Goal: Check status: Check status

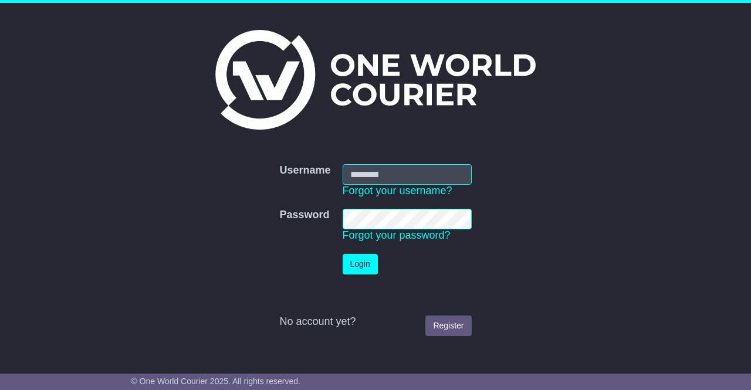
type input "**********"
click at [362, 269] on button "Login" at bounding box center [359, 264] width 35 height 21
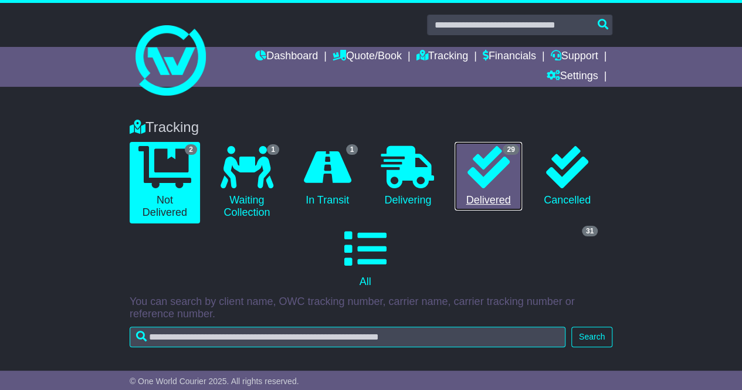
click at [493, 181] on icon at bounding box center [488, 167] width 42 height 42
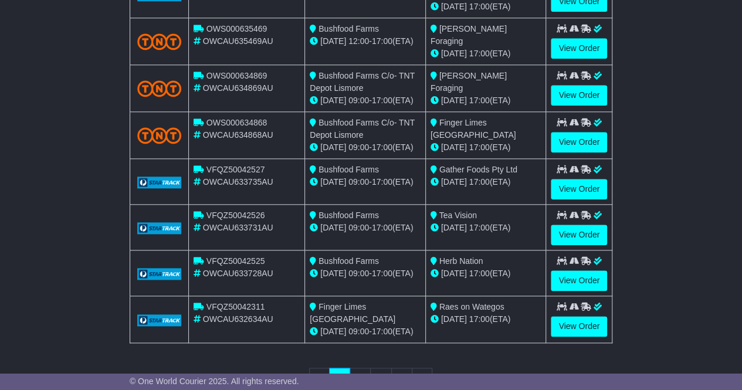
scroll to position [598, 0]
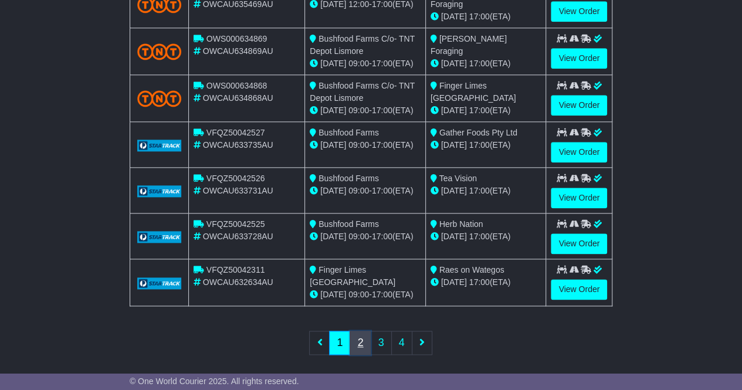
click at [360, 337] on link "2" at bounding box center [359, 343] width 21 height 24
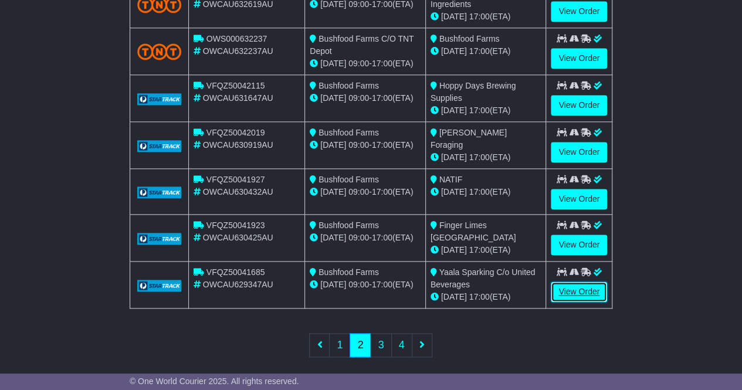
click at [571, 284] on link "View Order" at bounding box center [579, 291] width 56 height 21
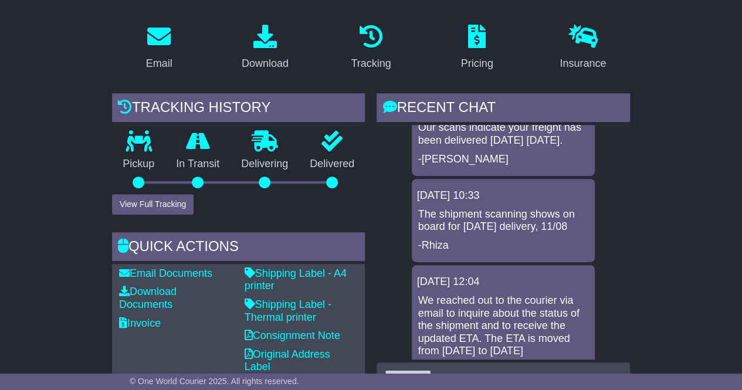
scroll to position [368, 0]
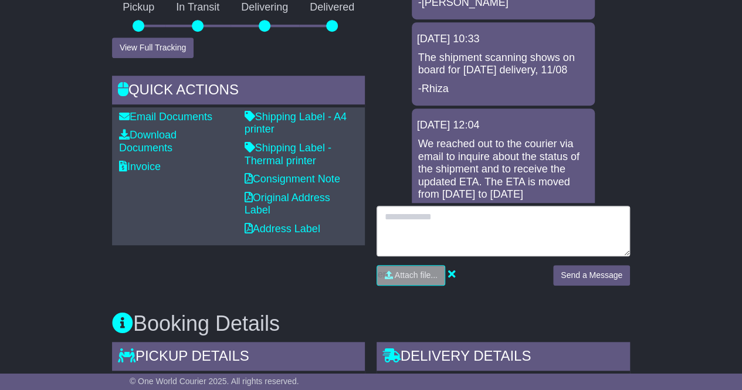
click at [570, 220] on textarea at bounding box center [502, 231] width 253 height 50
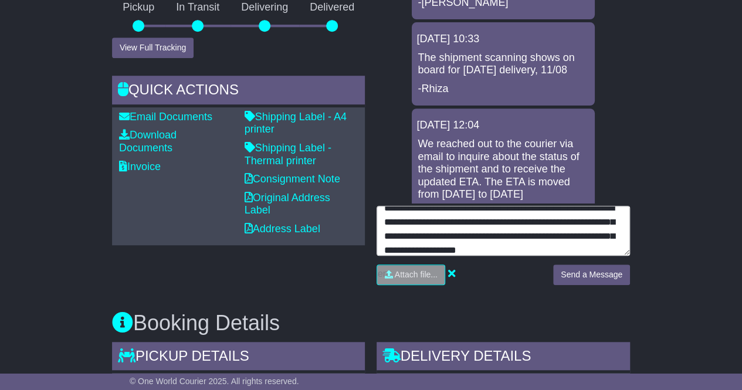
scroll to position [37, 0]
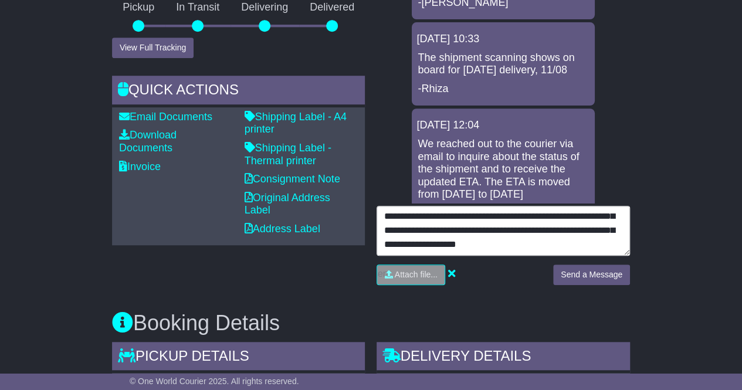
type textarea "**********"
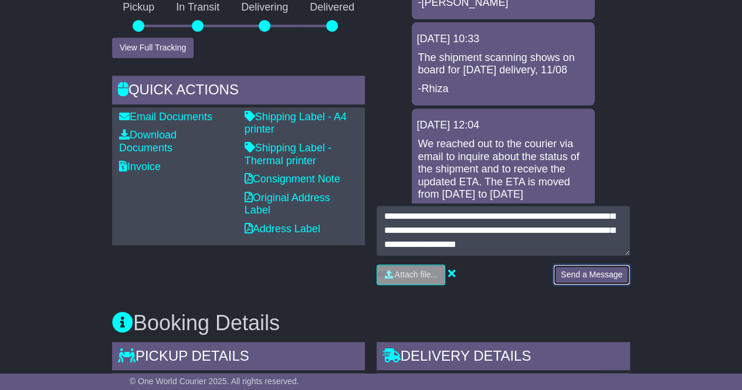
click at [588, 276] on button "Send a Message" at bounding box center [591, 274] width 77 height 21
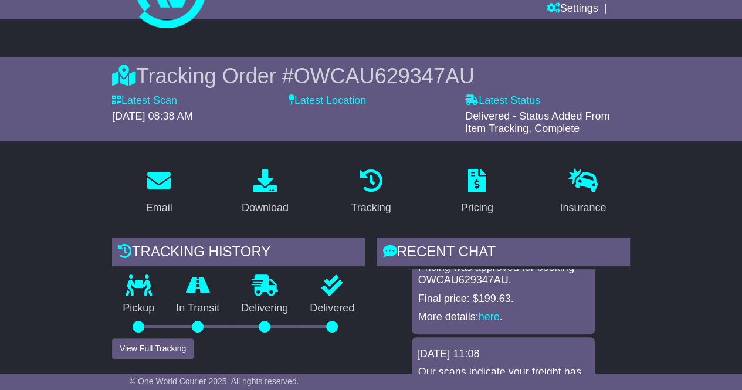
scroll to position [0, 0]
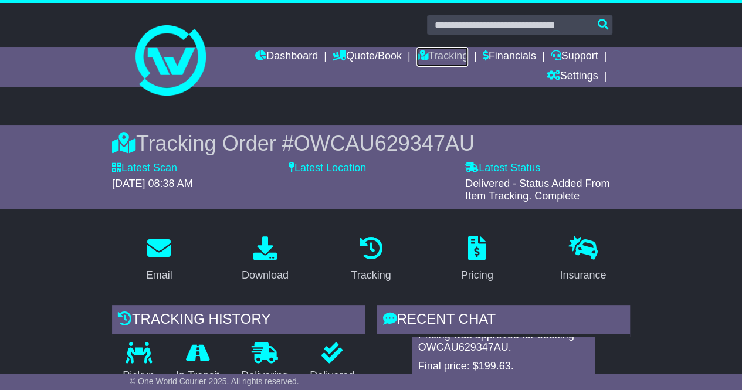
click at [441, 63] on link "Tracking" at bounding box center [442, 57] width 52 height 20
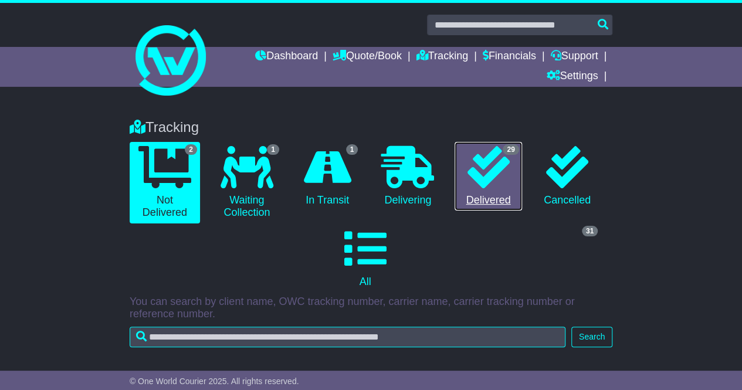
click at [503, 182] on icon at bounding box center [488, 167] width 42 height 42
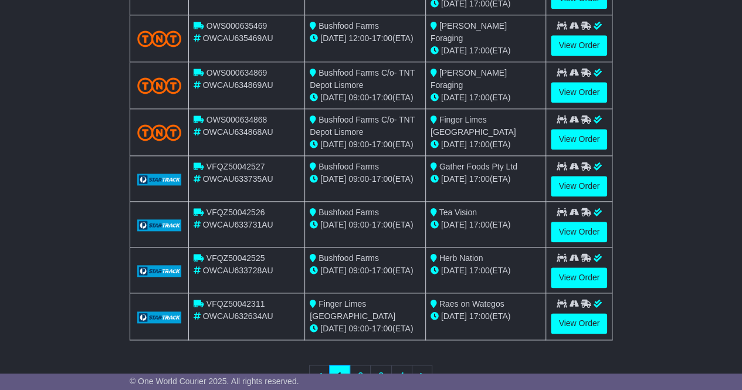
scroll to position [598, 0]
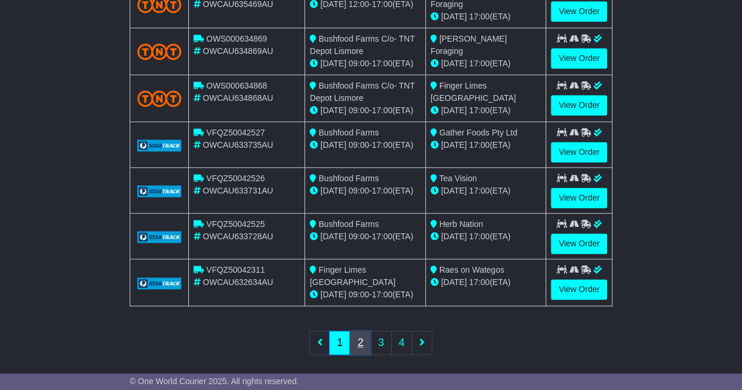
click at [362, 337] on link "2" at bounding box center [359, 343] width 21 height 24
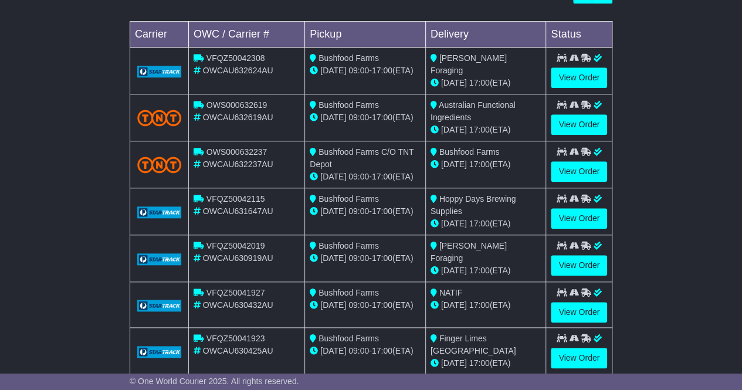
scroll to position [601, 0]
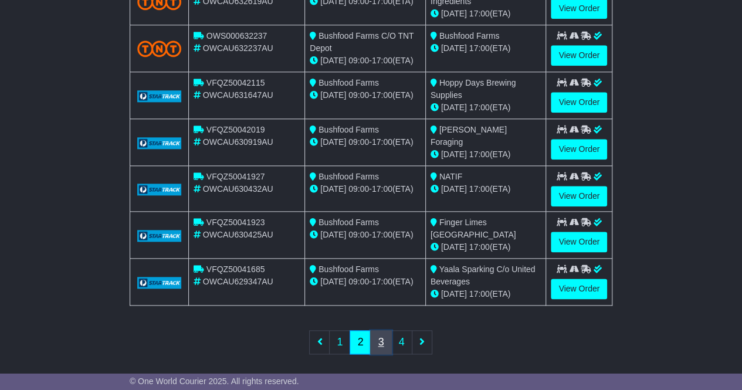
click at [383, 335] on link "3" at bounding box center [380, 342] width 21 height 24
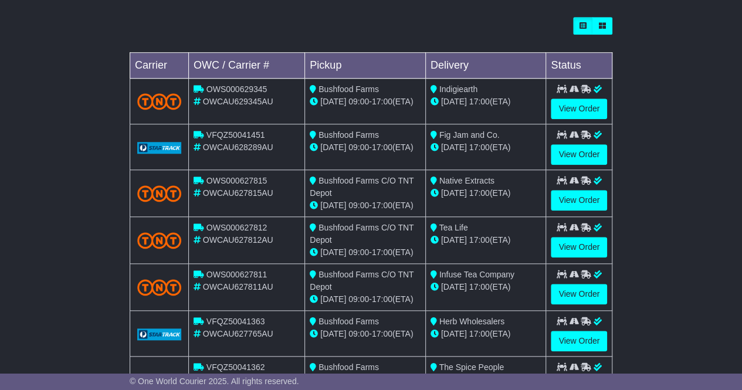
scroll to position [599, 0]
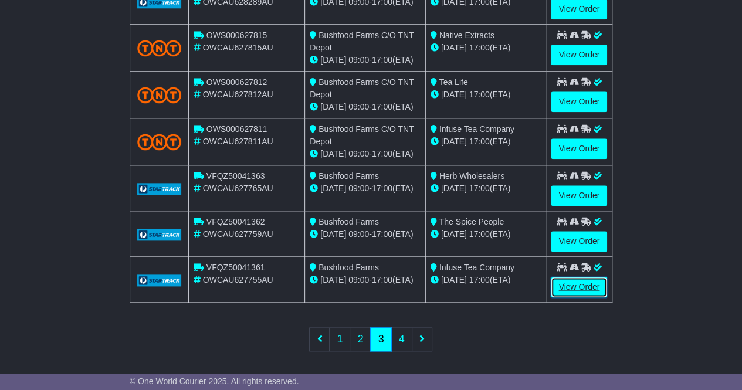
click at [576, 284] on link "View Order" at bounding box center [579, 287] width 56 height 21
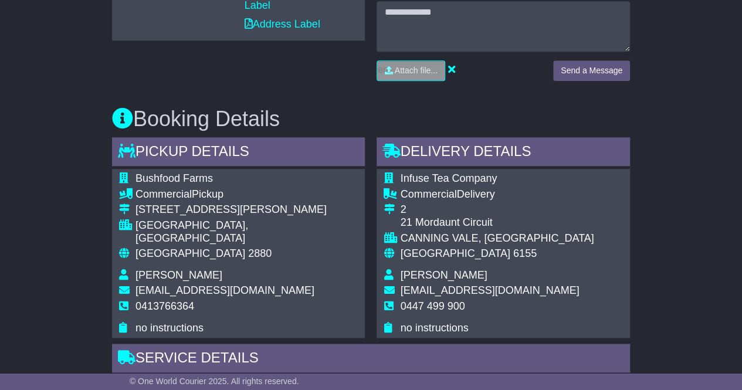
scroll to position [647, 0]
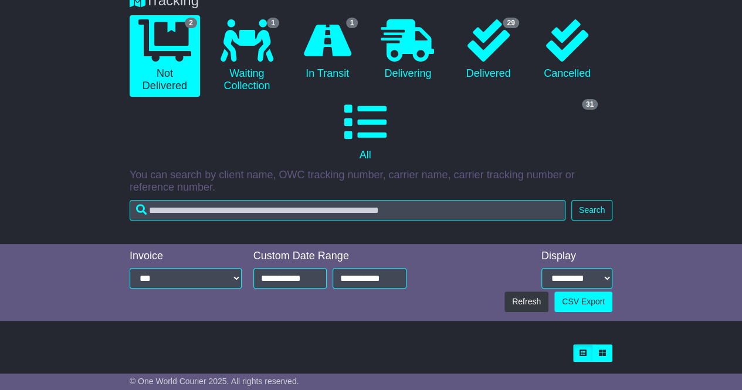
scroll to position [128, 0]
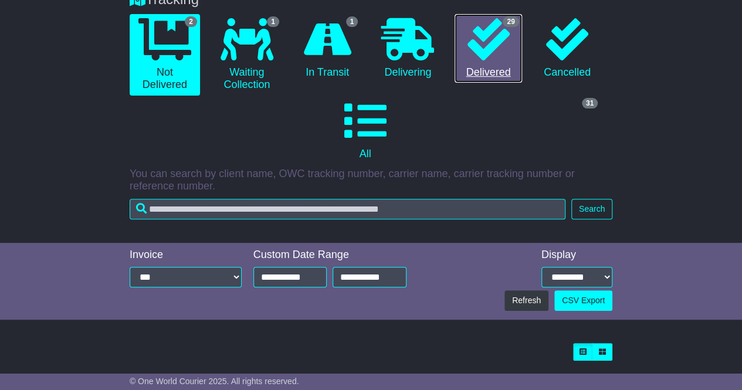
click at [514, 15] on div "29" at bounding box center [511, 21] width 16 height 13
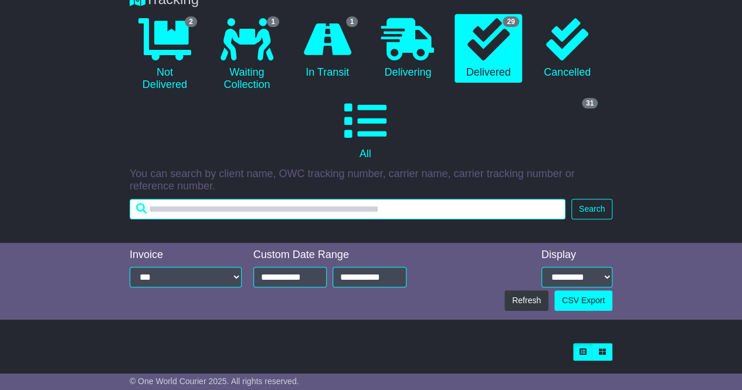
click at [534, 209] on input "text" at bounding box center [348, 209] width 436 height 21
type input "**********"
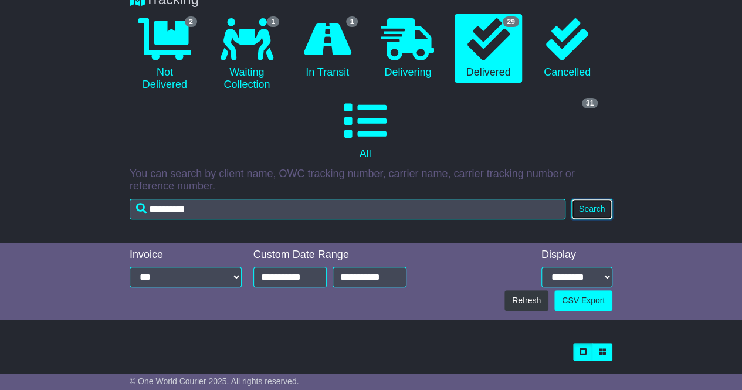
click at [599, 211] on button "Search" at bounding box center [591, 209] width 41 height 21
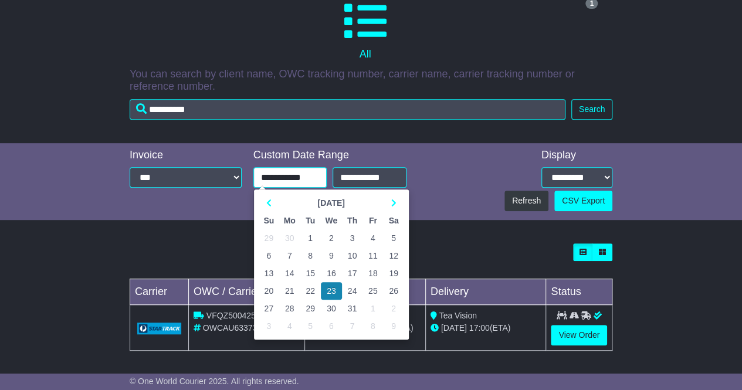
click at [284, 179] on input "**********" at bounding box center [290, 177] width 74 height 21
click at [310, 239] on td "1" at bounding box center [310, 238] width 21 height 18
type input "**********"
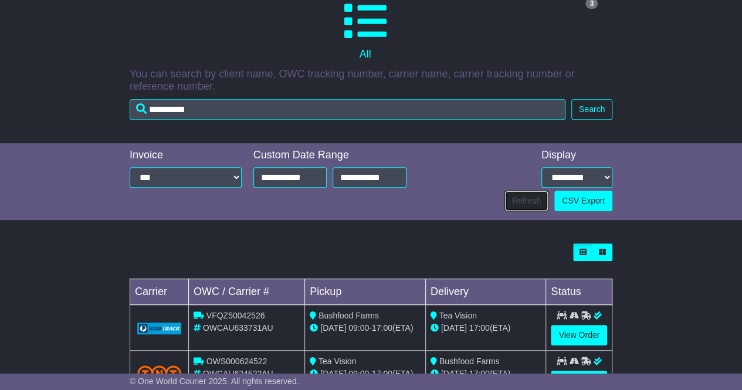
click at [518, 196] on button "Refresh" at bounding box center [526, 201] width 44 height 21
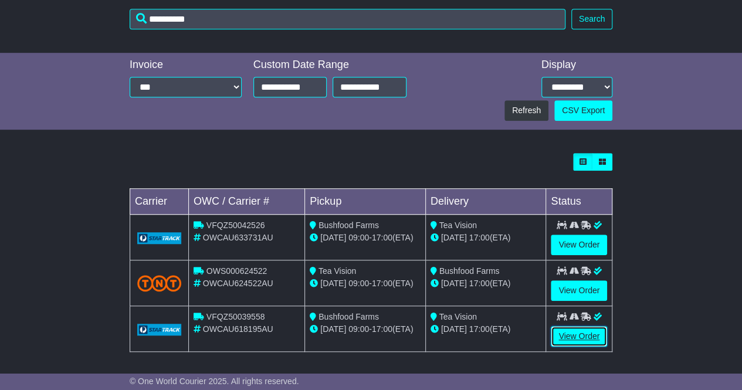
click at [577, 331] on link "View Order" at bounding box center [579, 336] width 56 height 21
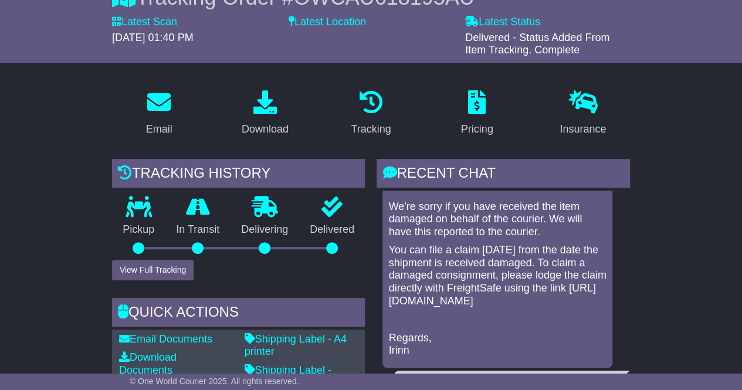
scroll to position [157, 0]
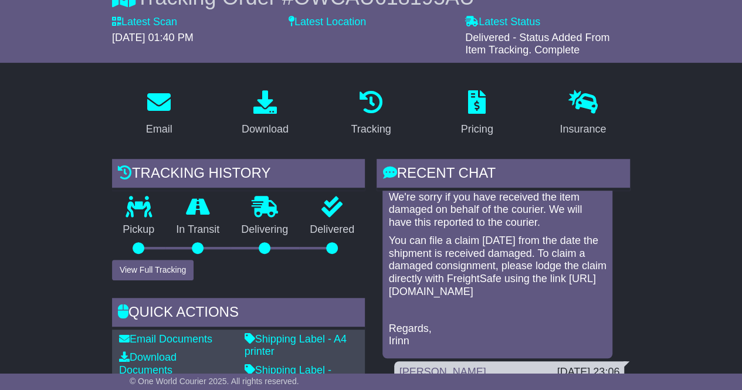
click at [578, 298] on p "You can file a claim within 14 days from the date the shipment is received dama…" at bounding box center [497, 266] width 218 height 63
drag, startPoint x: 578, startPoint y: 304, endPoint x: 413, endPoint y: 305, distance: 165.4
click at [413, 298] on p "You can file a claim within 14 days from the date the shipment is received dama…" at bounding box center [497, 266] width 218 height 63
copy p "https://claimform.freightsafe.com/owc"
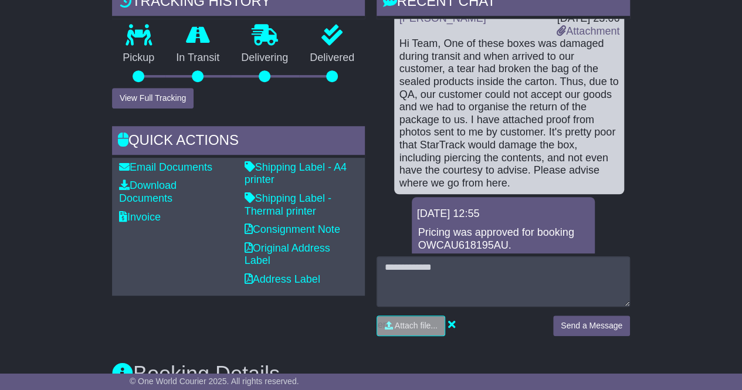
scroll to position [339, 0]
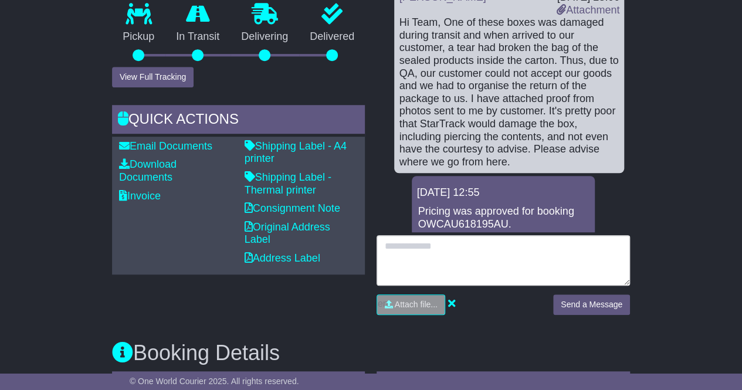
click at [578, 256] on textarea at bounding box center [502, 260] width 253 height 50
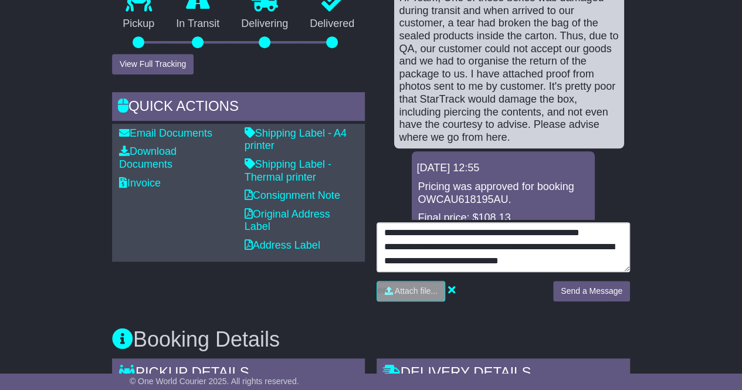
scroll to position [150, 0]
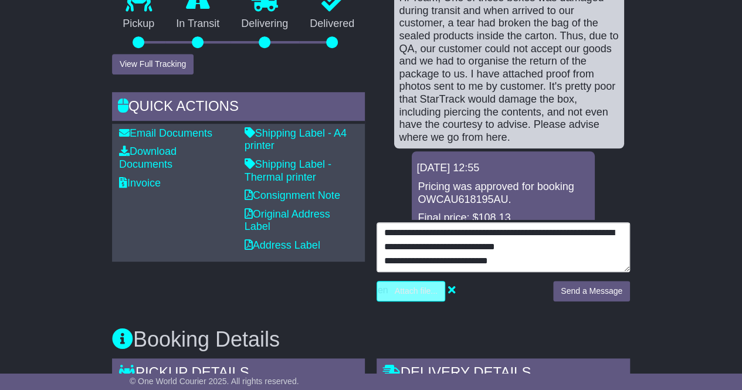
type textarea "**********"
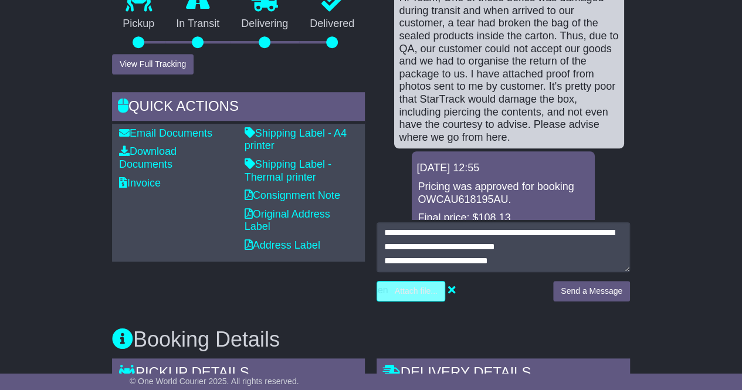
click at [427, 286] on input "file" at bounding box center [356, 290] width 178 height 19
type input "**********"
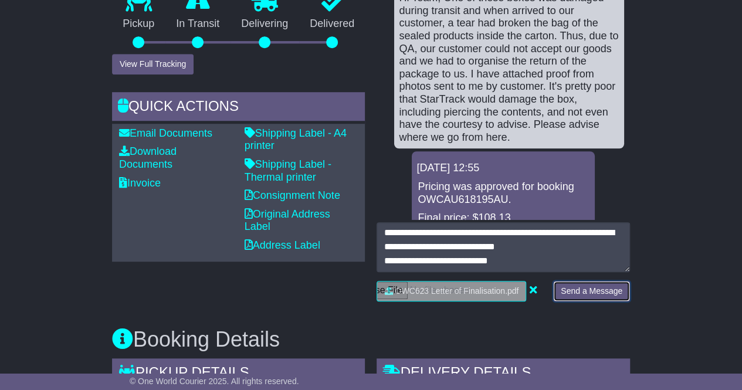
click at [585, 293] on button "Send a Message" at bounding box center [591, 291] width 77 height 21
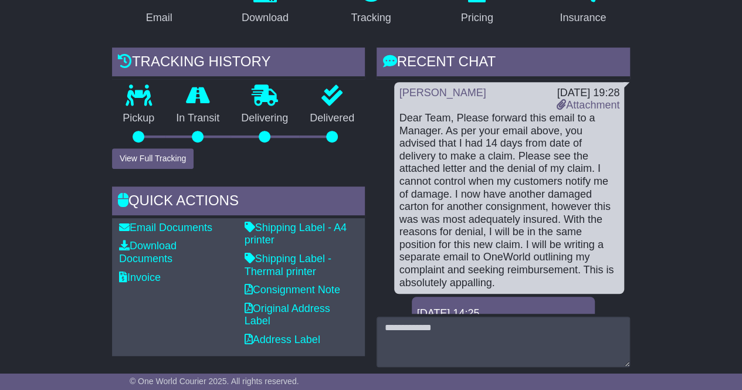
scroll to position [0, 0]
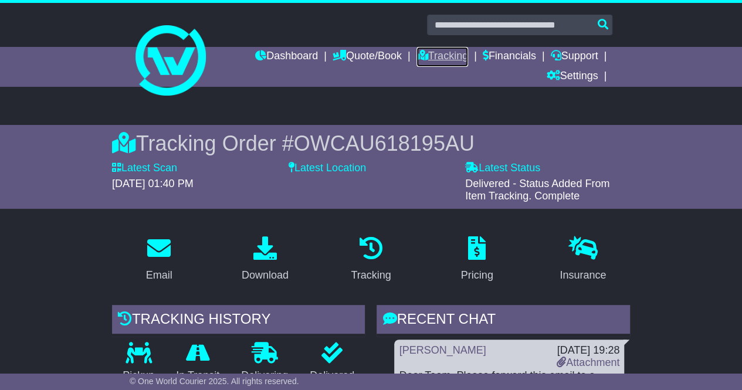
click at [447, 57] on link "Tracking" at bounding box center [442, 57] width 52 height 20
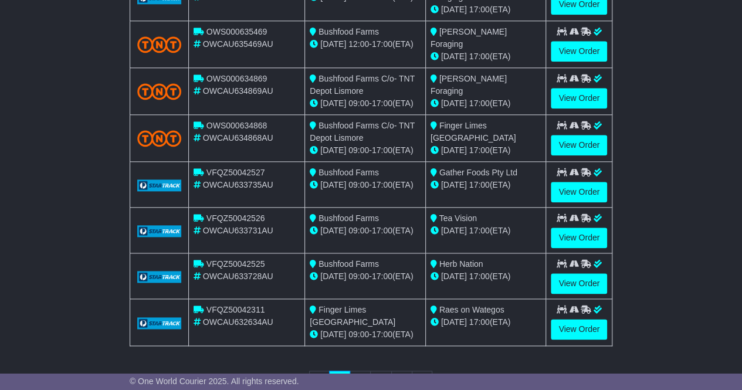
scroll to position [598, 0]
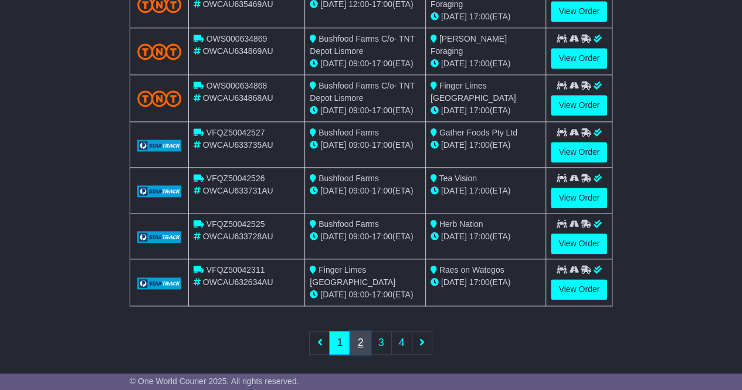
click at [363, 334] on link "2" at bounding box center [359, 343] width 21 height 24
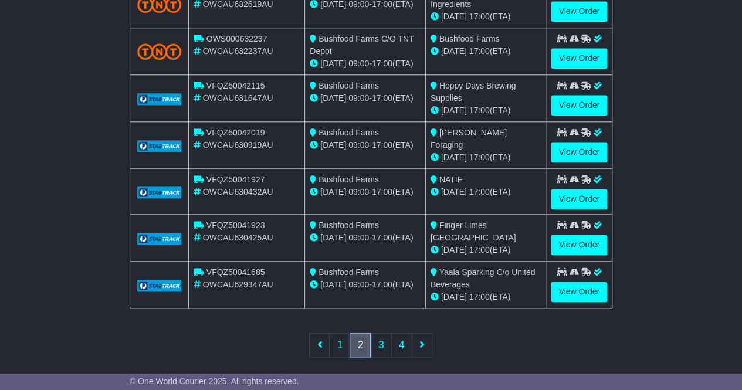
scroll to position [601, 0]
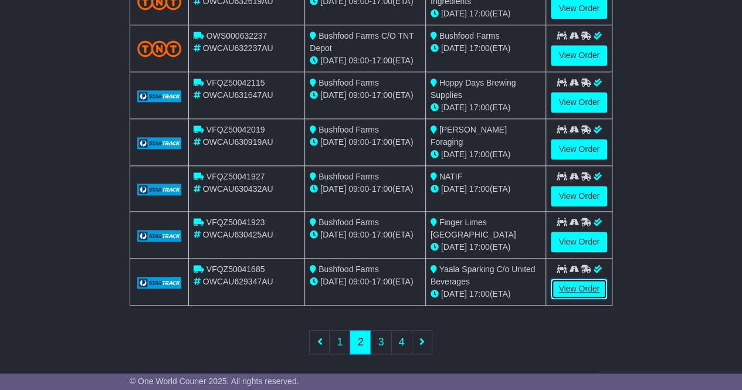
click at [579, 279] on link "View Order" at bounding box center [579, 289] width 56 height 21
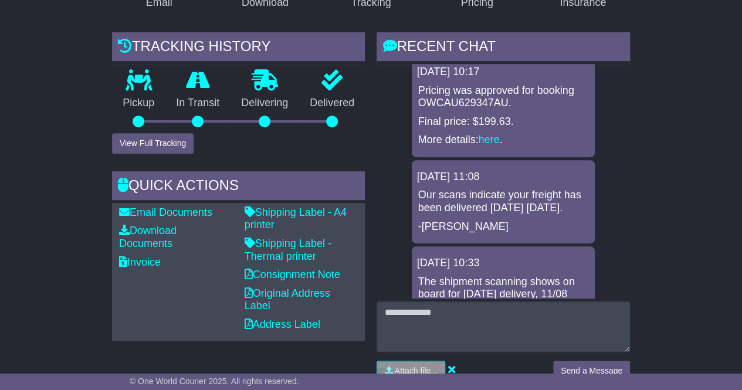
scroll to position [116, 0]
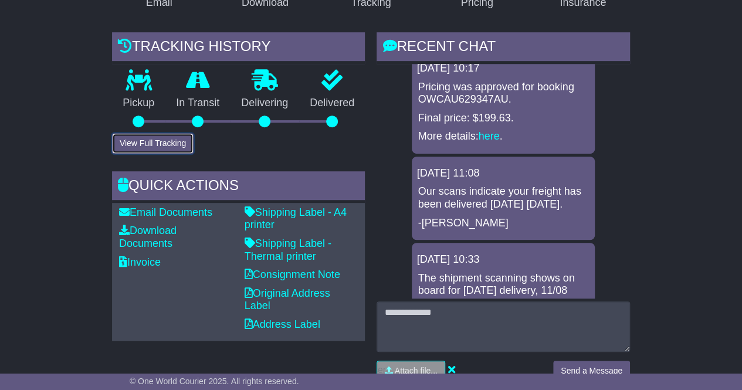
click at [179, 140] on button "View Full Tracking" at bounding box center [153, 143] width 82 height 21
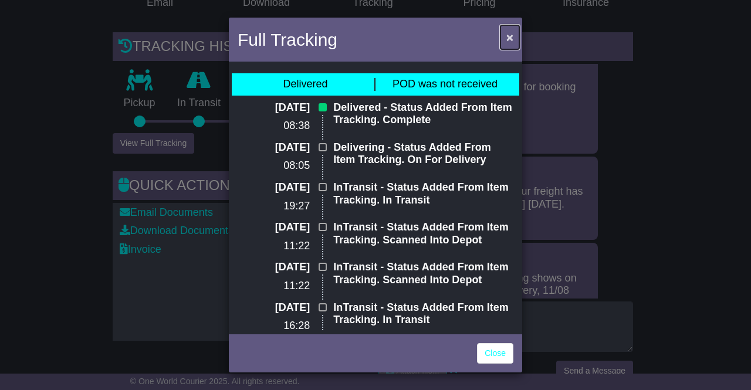
click at [511, 39] on span "×" at bounding box center [509, 36] width 7 height 13
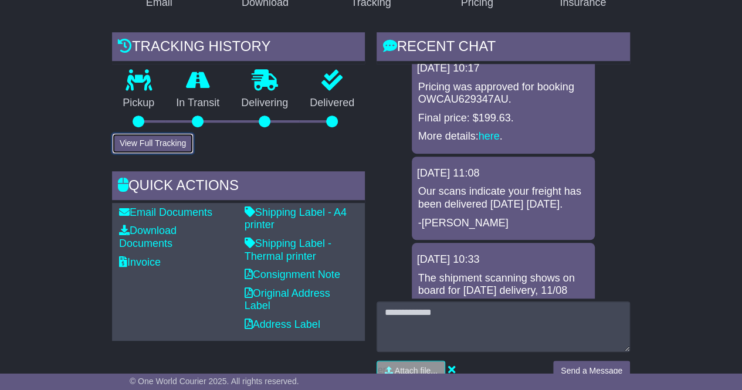
scroll to position [0, 0]
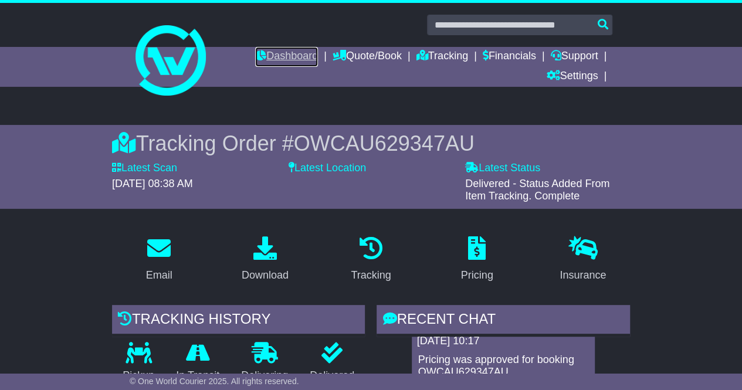
click at [276, 57] on link "Dashboard" at bounding box center [286, 57] width 63 height 20
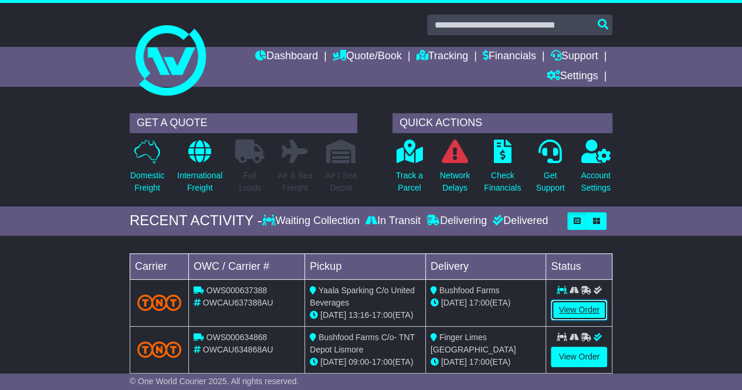
click at [562, 308] on link "View Order" at bounding box center [579, 310] width 56 height 21
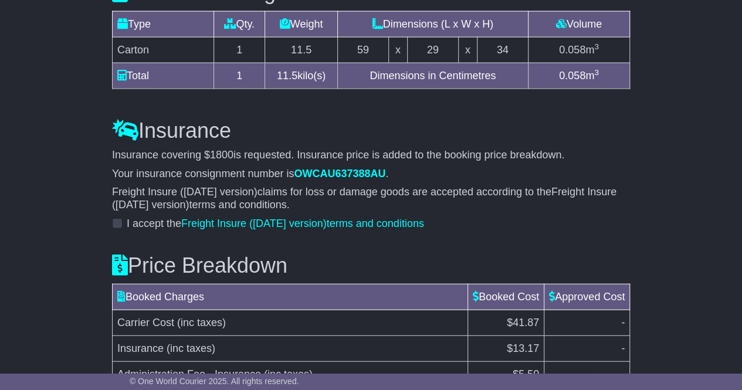
scroll to position [1372, 0]
